Goal: Task Accomplishment & Management: Manage account settings

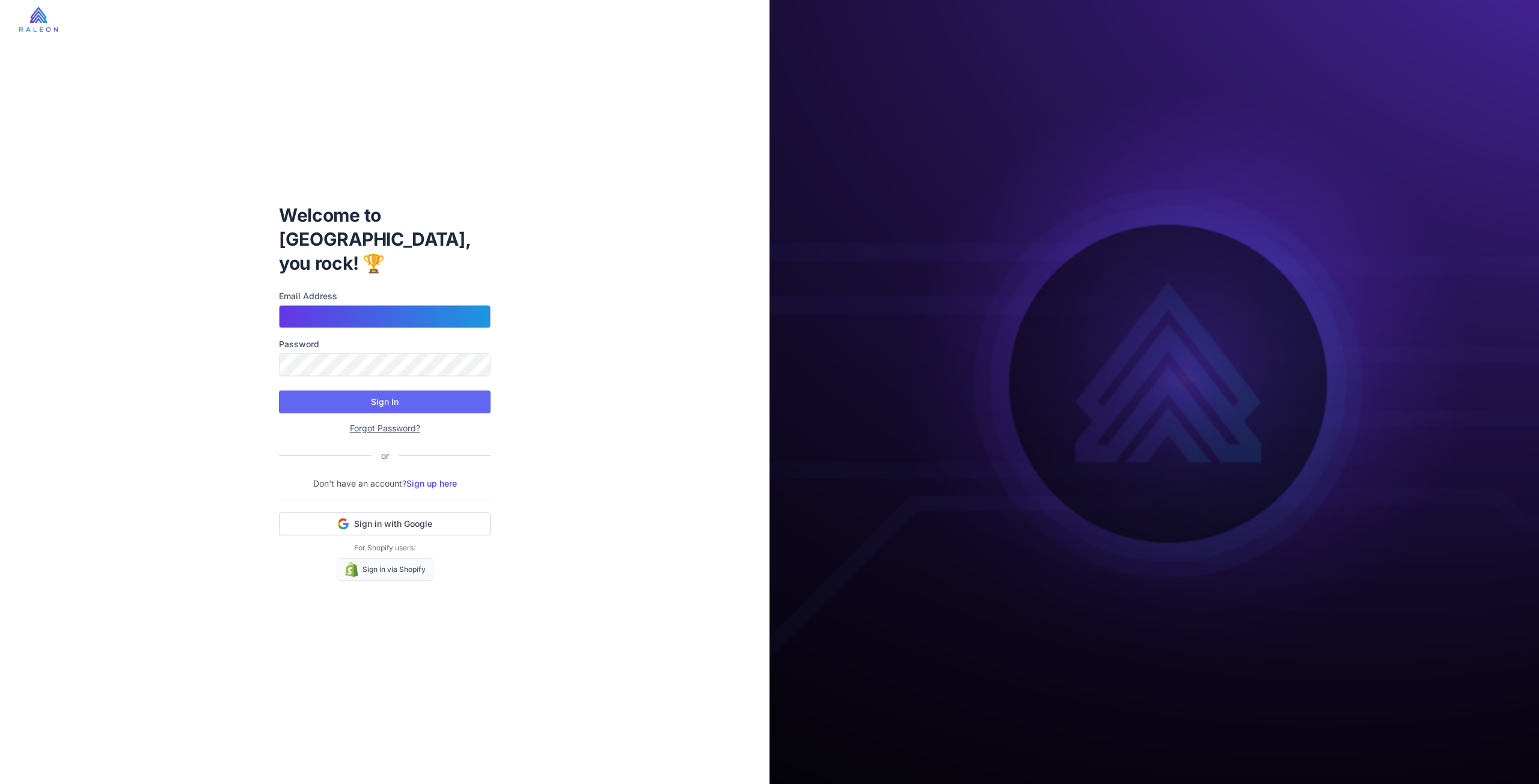
click at [350, 309] on input "Email Address" at bounding box center [384, 316] width 211 height 23
type input "**********"
click at [279, 391] on button "Sign In" at bounding box center [384, 402] width 211 height 23
click at [379, 391] on button "Sign In" at bounding box center [384, 402] width 211 height 23
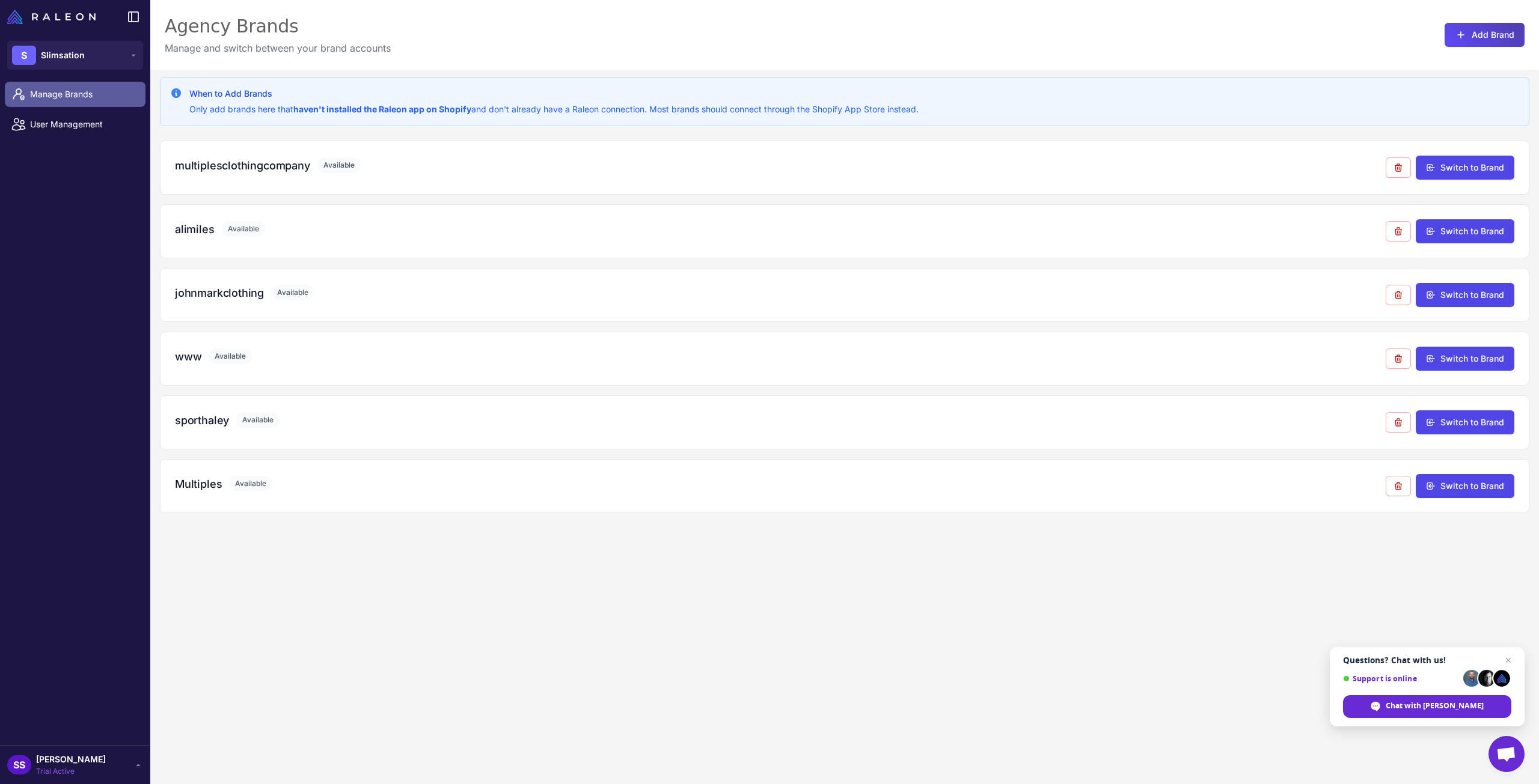
click at [56, 96] on span "Manage Brands" at bounding box center [83, 94] width 106 height 13
drag, startPoint x: 1444, startPoint y: 358, endPoint x: 1520, endPoint y: 365, distance: 76.3
click at [1444, 358] on button "Switch to Brand" at bounding box center [1465, 358] width 99 height 24
